Goal: Check status: Check status

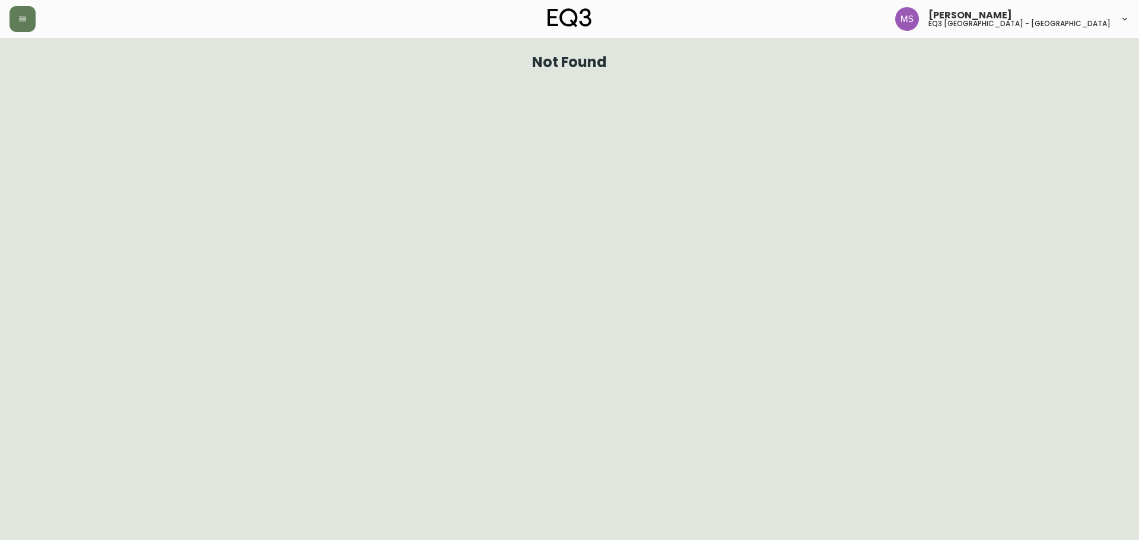
click at [28, 5] on div "Marlond Samedy eq3 montréal - st laurent" at bounding box center [569, 19] width 1120 height 38
click at [21, 26] on button "button" at bounding box center [22, 19] width 26 height 26
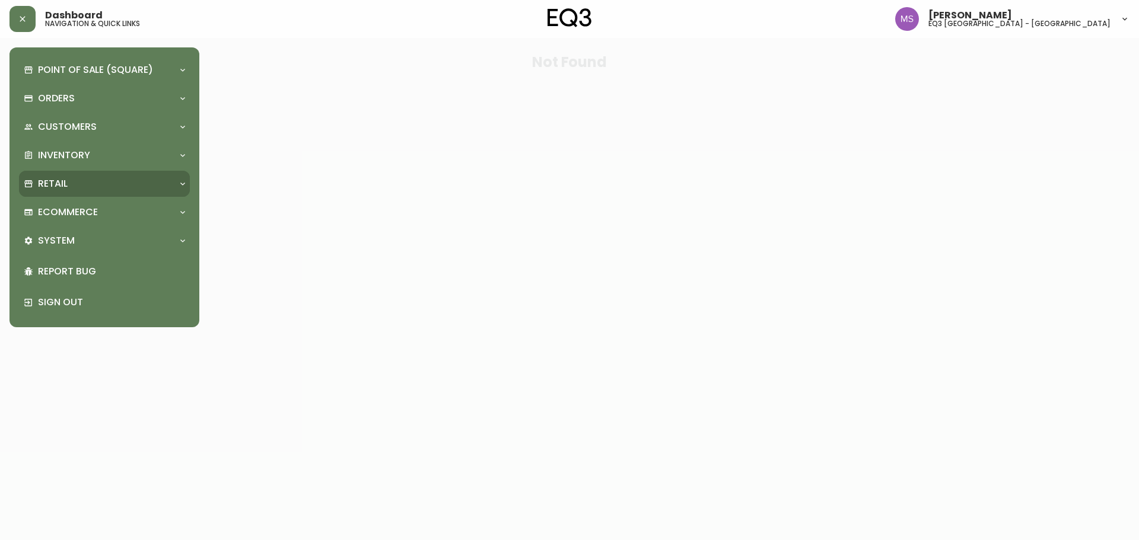
click at [70, 174] on div "Retail" at bounding box center [104, 184] width 171 height 26
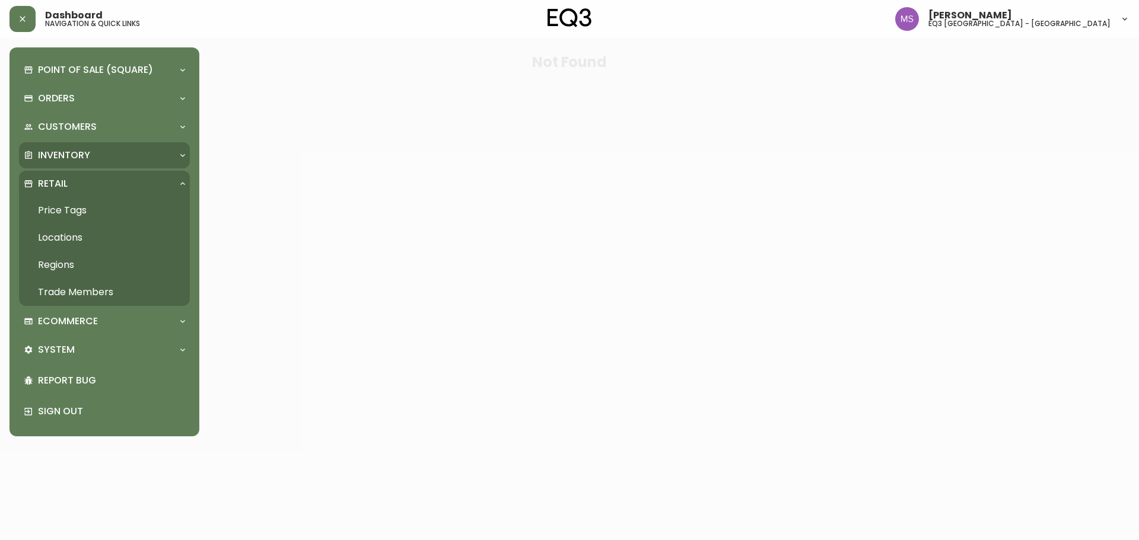
click at [74, 161] on p "Inventory" at bounding box center [64, 155] width 52 height 13
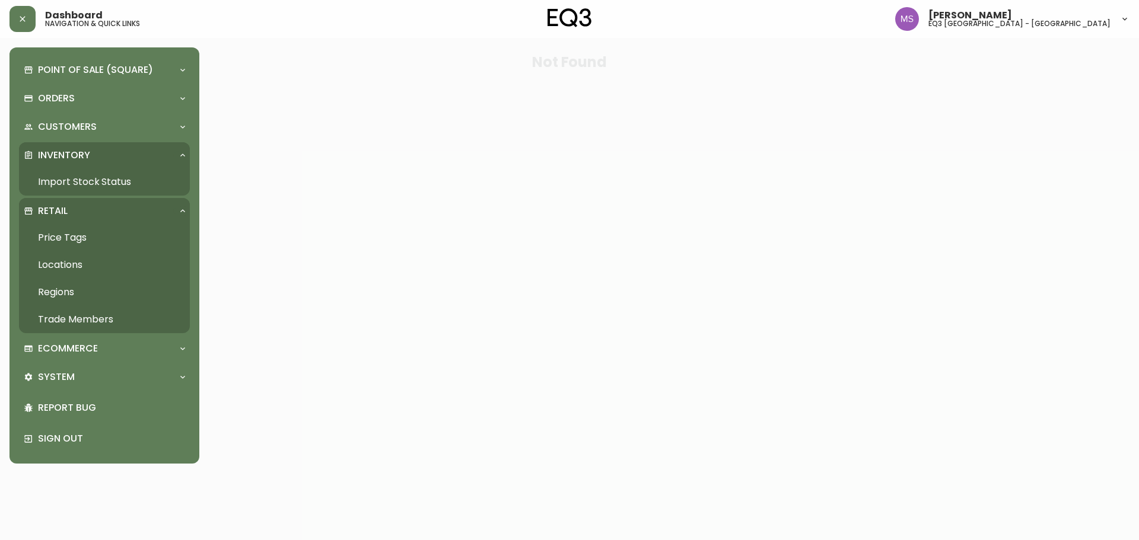
click at [69, 184] on link "Import Stock Status" at bounding box center [104, 181] width 171 height 27
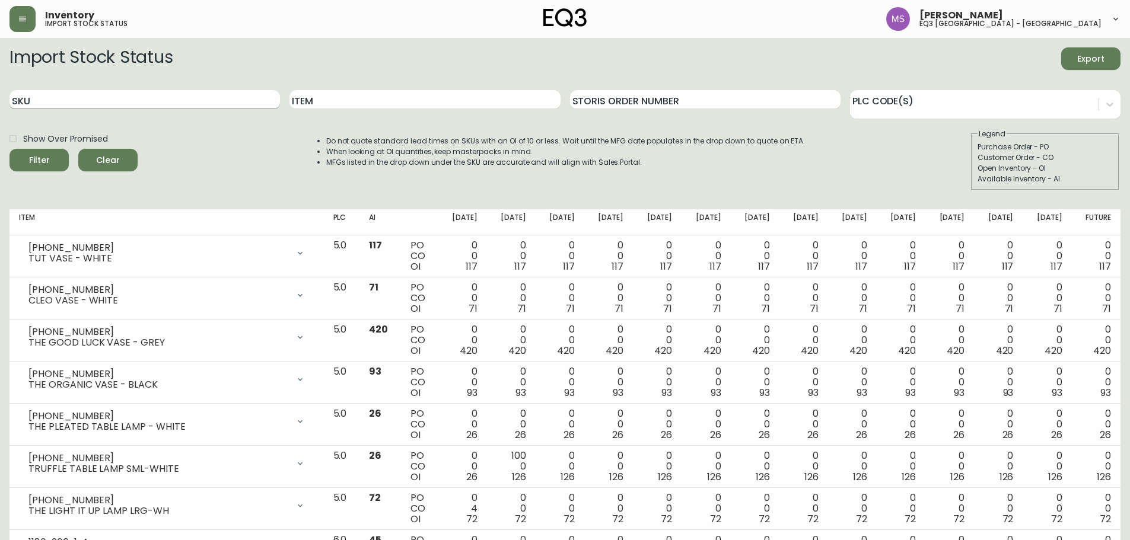
click at [38, 95] on input "SKU" at bounding box center [144, 99] width 270 height 19
paste input "3190-289-1"
type input "3190-289-1"
click at [52, 158] on span "Filter" at bounding box center [39, 160] width 40 height 15
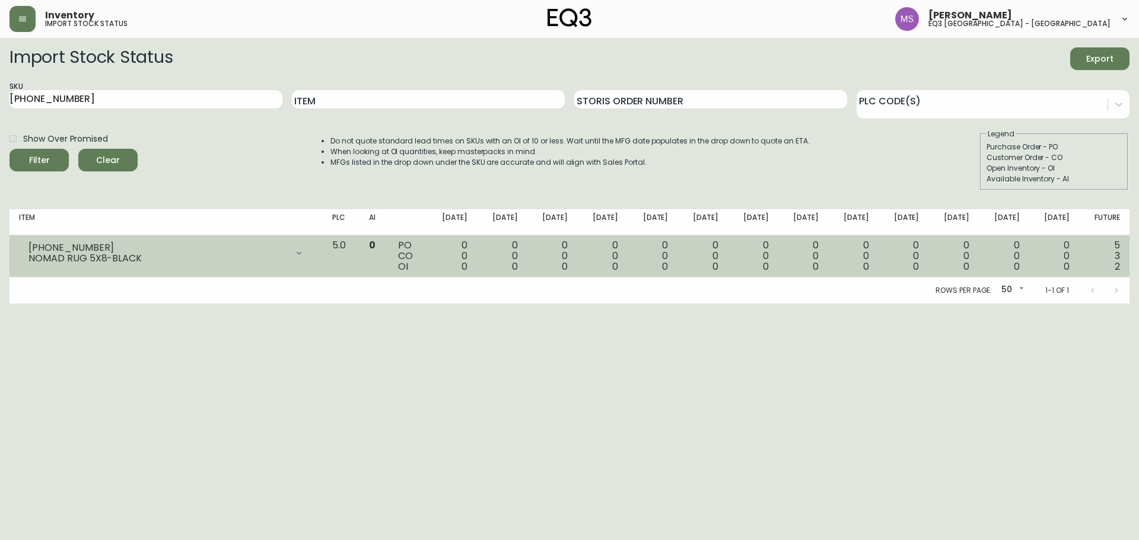
click at [304, 256] on icon at bounding box center [298, 252] width 9 height 9
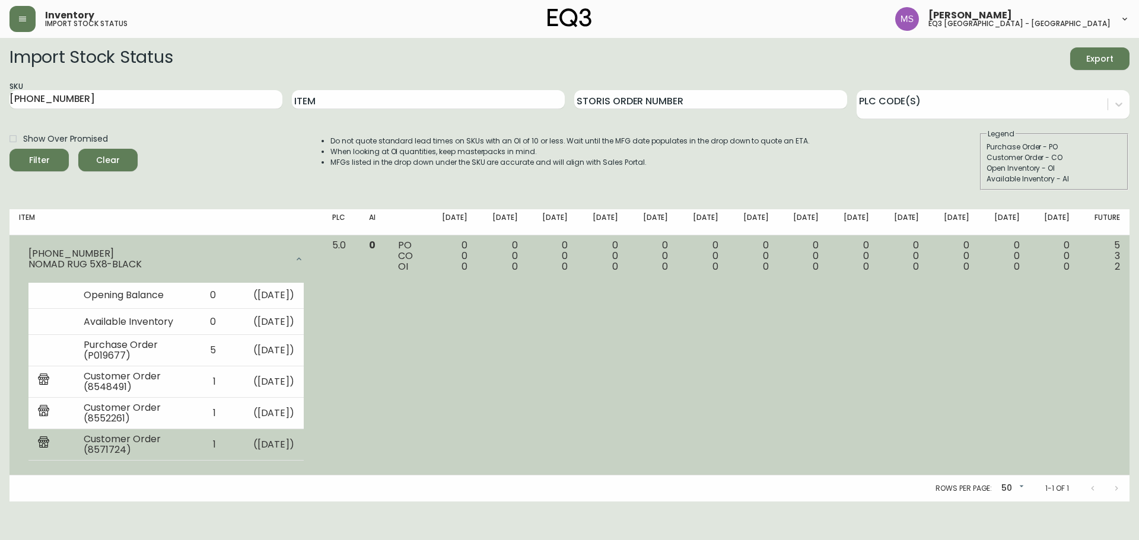
click at [272, 441] on td "( Jan 23, 2026 )" at bounding box center [264, 444] width 79 height 31
